Goal: Task Accomplishment & Management: Use online tool/utility

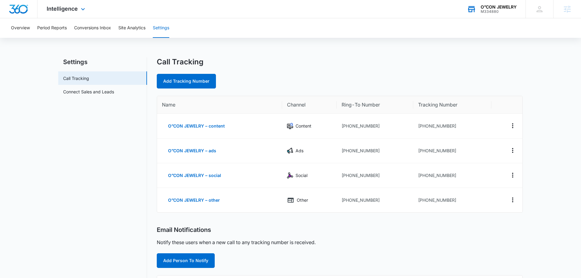
click at [505, 2] on div "O”CON JEWELRY M334880 Your Accounts View All" at bounding box center [491, 9] width 68 height 18
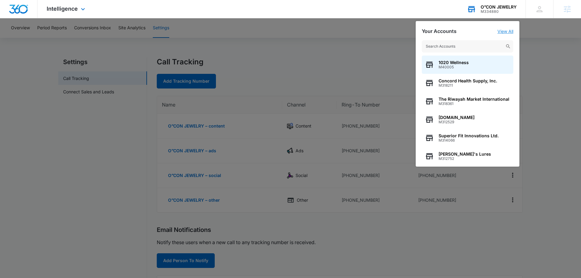
click at [508, 30] on link "View All" at bounding box center [505, 31] width 16 height 5
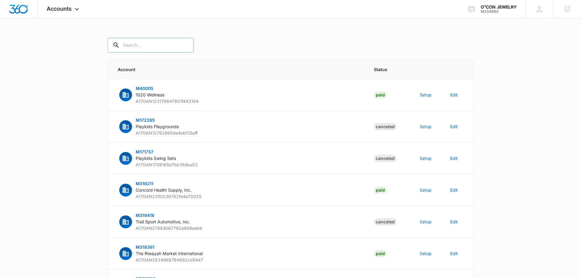
click at [137, 46] on input "text" at bounding box center [151, 45] width 86 height 15
type input "m334880"
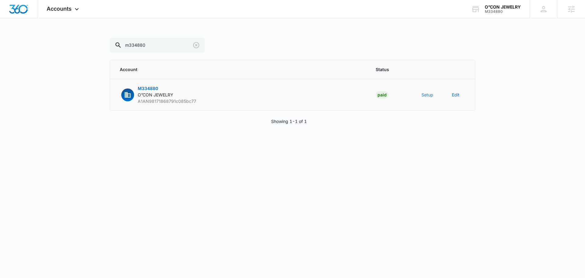
click at [421, 97] on td "Setup" at bounding box center [429, 95] width 30 height 32
click at [427, 96] on button "Setup" at bounding box center [428, 94] width 12 height 6
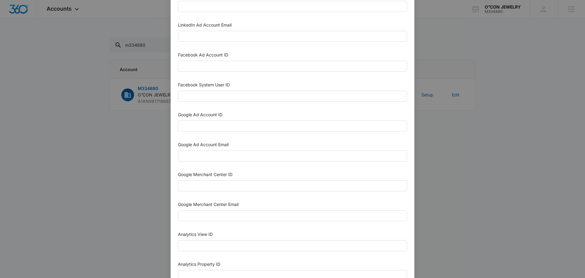
scroll to position [183, 0]
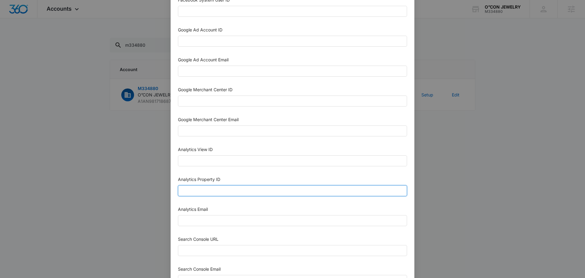
click at [218, 189] on input "Analytics Property ID" at bounding box center [292, 190] width 229 height 11
paste input "501310151"
type input "501310151"
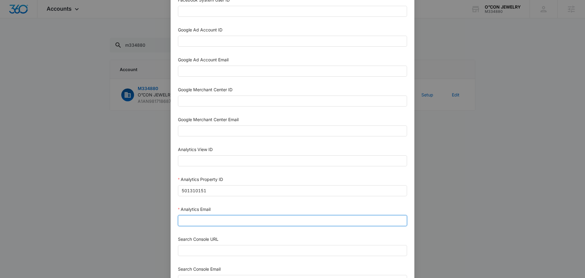
click at [215, 222] on input "Analytics Email" at bounding box center [292, 220] width 229 height 11
type input "m360+accounts1029@madwiremedia.com"
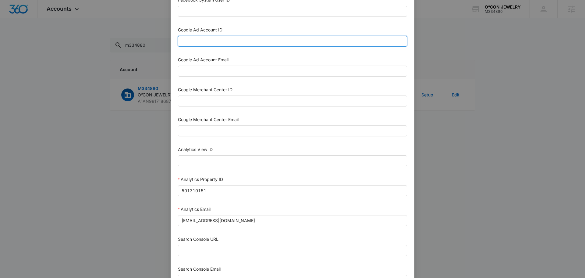
click at [226, 42] on input "Google Ad Account ID" at bounding box center [292, 41] width 229 height 11
paste input "[PHONE_NUMBER]"
type input "[PHONE_NUMBER]"
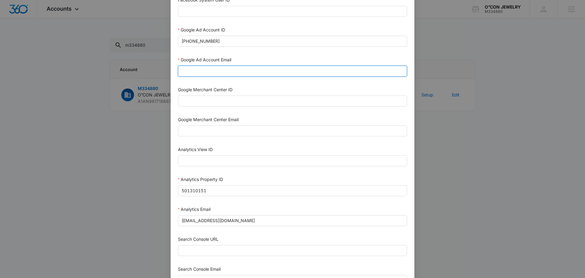
click at [213, 73] on input "Google Ad Account Email" at bounding box center [292, 71] width 229 height 11
type input "m360+accounts1029@madwiremedia.com"
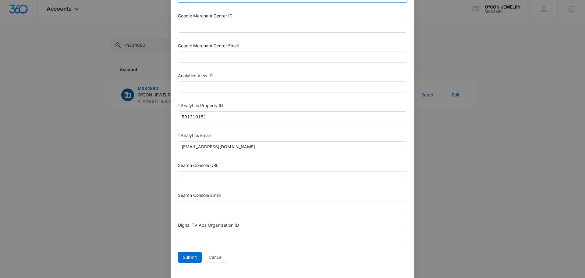
scroll to position [266, 0]
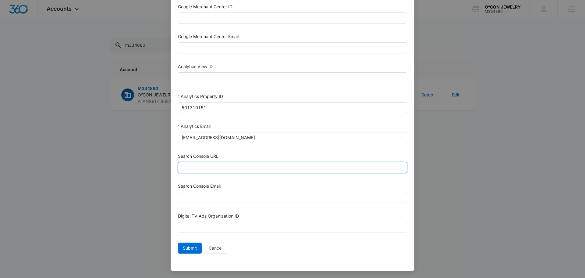
click at [253, 166] on input "Search Console URL" at bounding box center [292, 167] width 229 height 11
paste input "https://www.oconjewelry.com/"
type input "https://www.oconjewelry.com/"
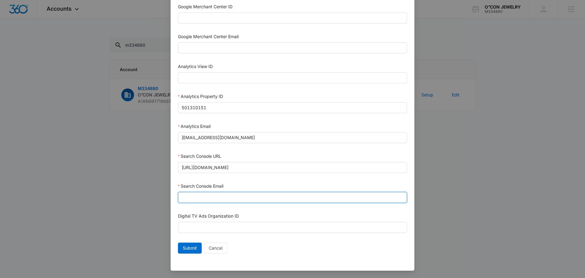
click at [219, 197] on input "Search Console Email" at bounding box center [292, 197] width 229 height 11
type input "m360+accounts1029@madwiremedia.com"
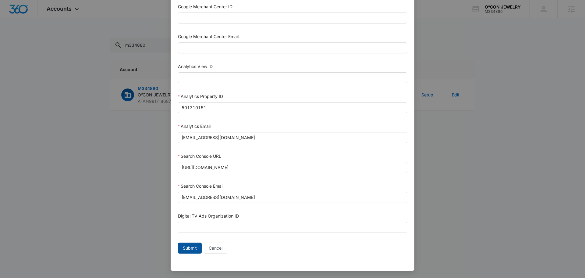
click at [191, 247] on span "Submit" at bounding box center [190, 247] width 14 height 7
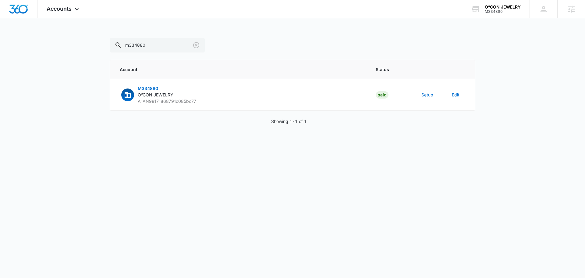
scroll to position [260, 0]
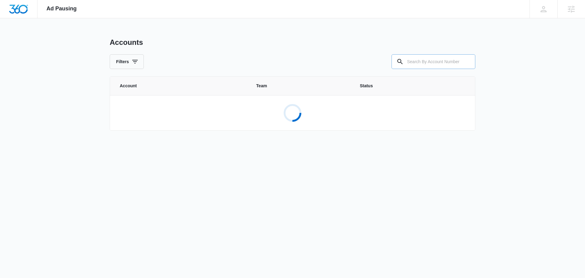
click at [448, 64] on input "text" at bounding box center [434, 61] width 84 height 15
type input "m334880"
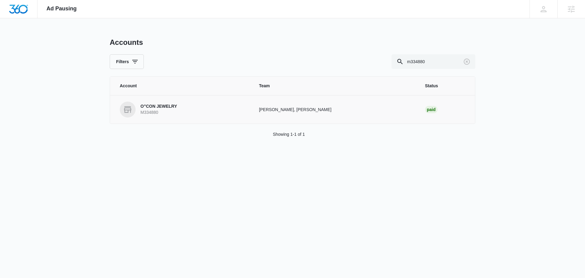
click at [181, 106] on link "O”CON JEWELRY M334880" at bounding box center [182, 109] width 125 height 16
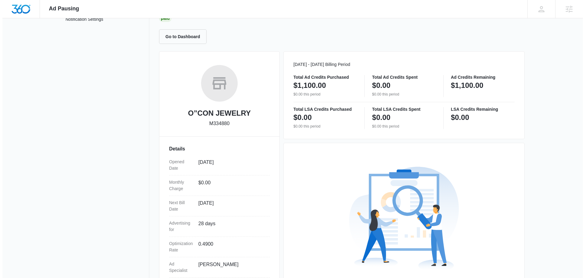
scroll to position [111, 0]
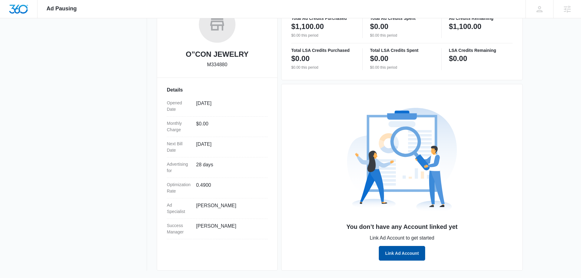
click at [406, 248] on button "Link Ad Account" at bounding box center [402, 253] width 46 height 15
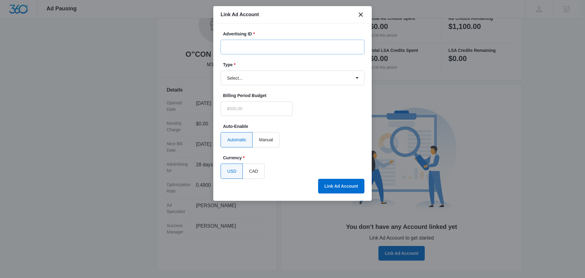
type input "$0.00"
click at [261, 49] on input "Advertising ID *" at bounding box center [293, 47] width 144 height 15
paste input "[PHONE_NUMBER]"
type input "[PHONE_NUMBER]"
click at [251, 78] on select "Select... Bing Ads Facebook Ads Google Ads" at bounding box center [293, 77] width 144 height 15
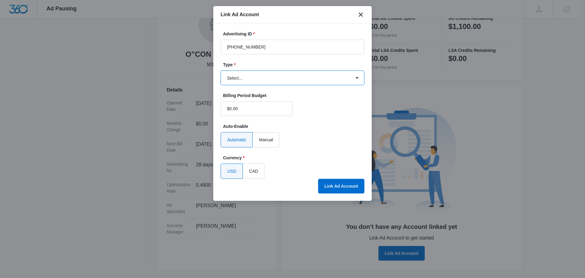
select select "google"
click at [221, 70] on select "Select... Bing Ads Facebook Ads Google Ads" at bounding box center [293, 77] width 144 height 15
click at [353, 189] on button "Link Ad Account" at bounding box center [341, 186] width 46 height 15
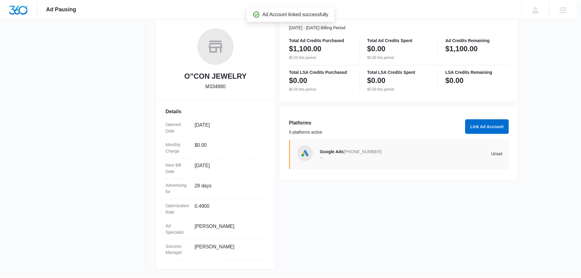
scroll to position [89, 0]
